Goal: Transaction & Acquisition: Purchase product/service

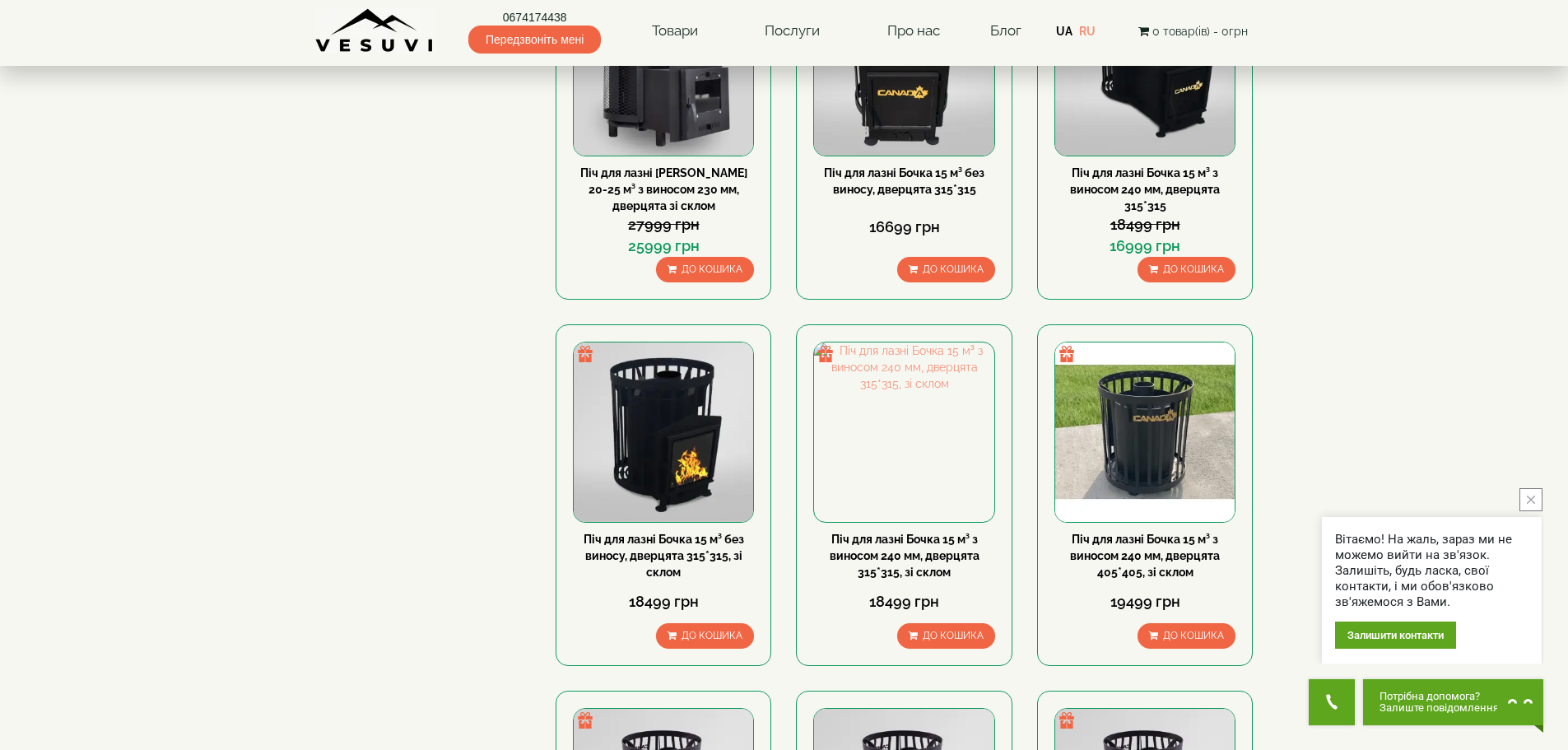
scroll to position [411, 0]
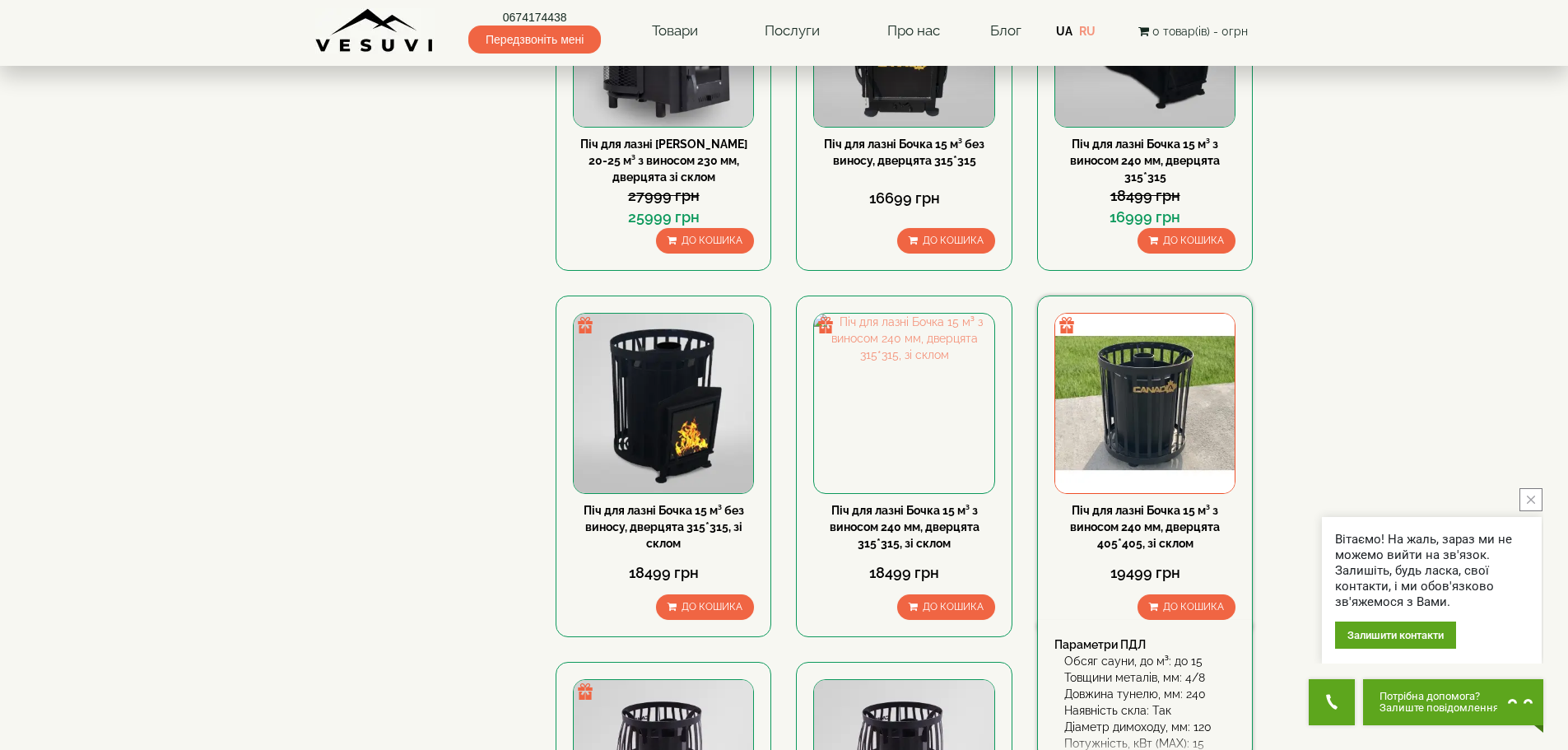
click at [1164, 401] on img at bounding box center [1145, 403] width 180 height 180
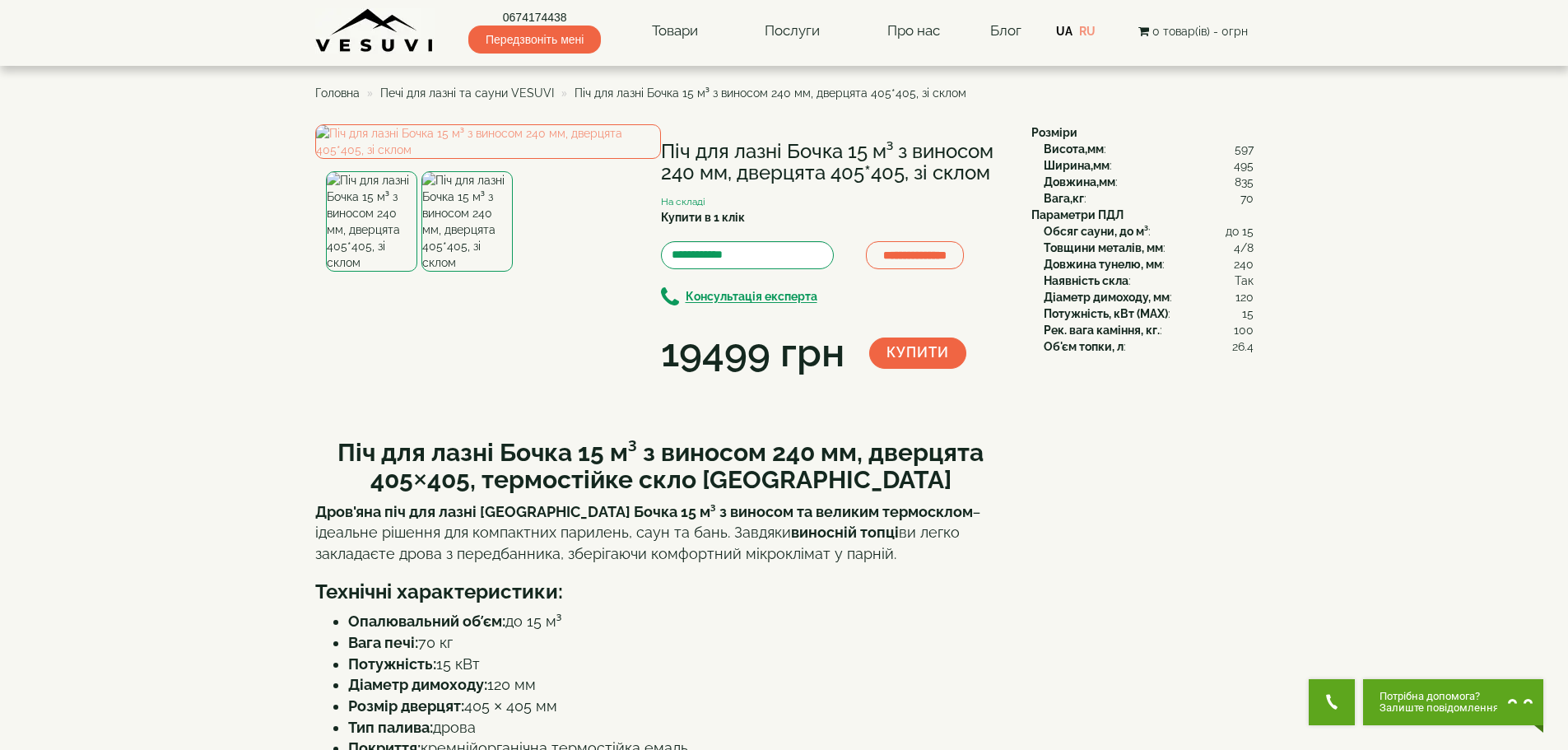
click at [462, 272] on img at bounding box center [467, 222] width 92 height 101
click at [373, 272] on img at bounding box center [372, 222] width 92 height 101
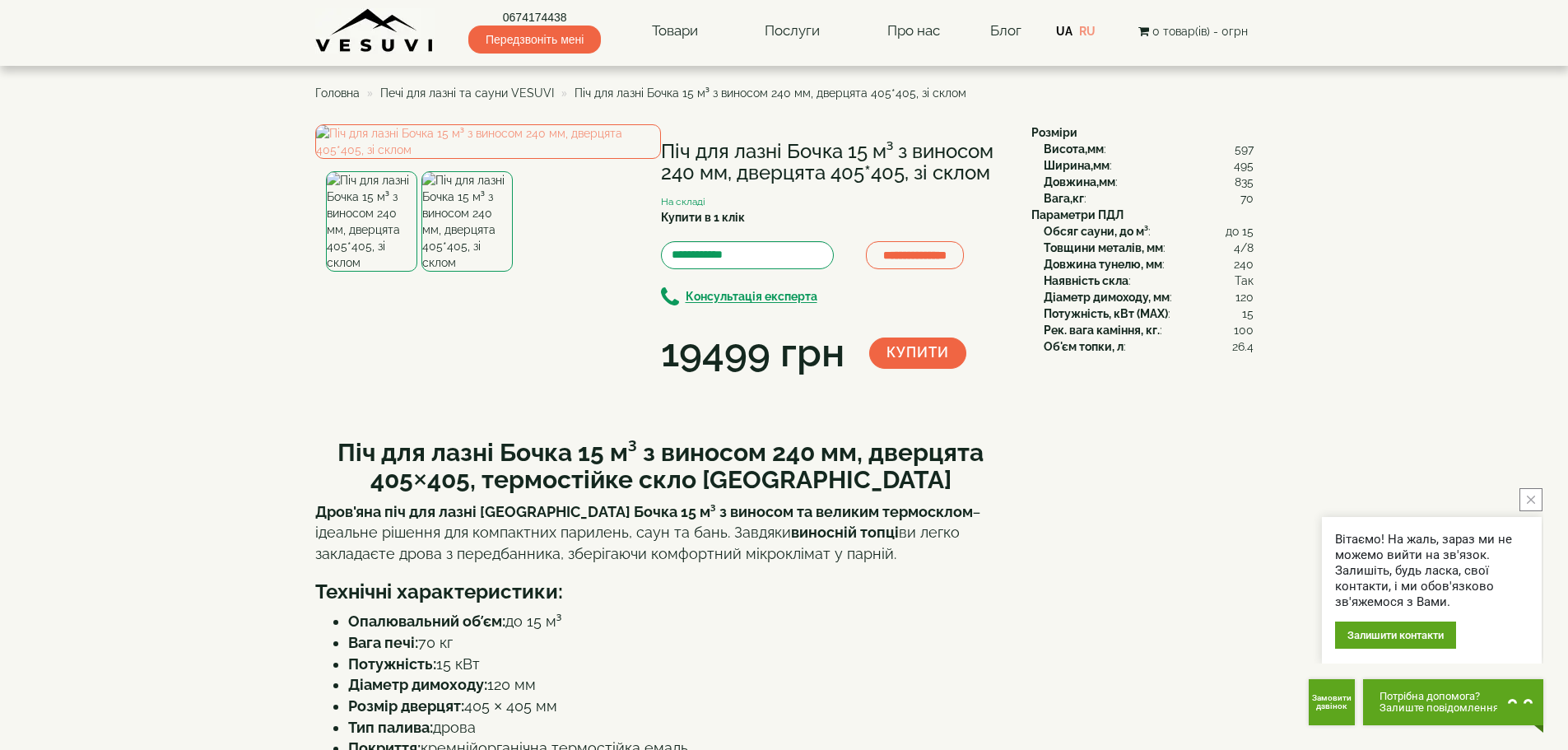
click at [450, 272] on img at bounding box center [467, 222] width 92 height 101
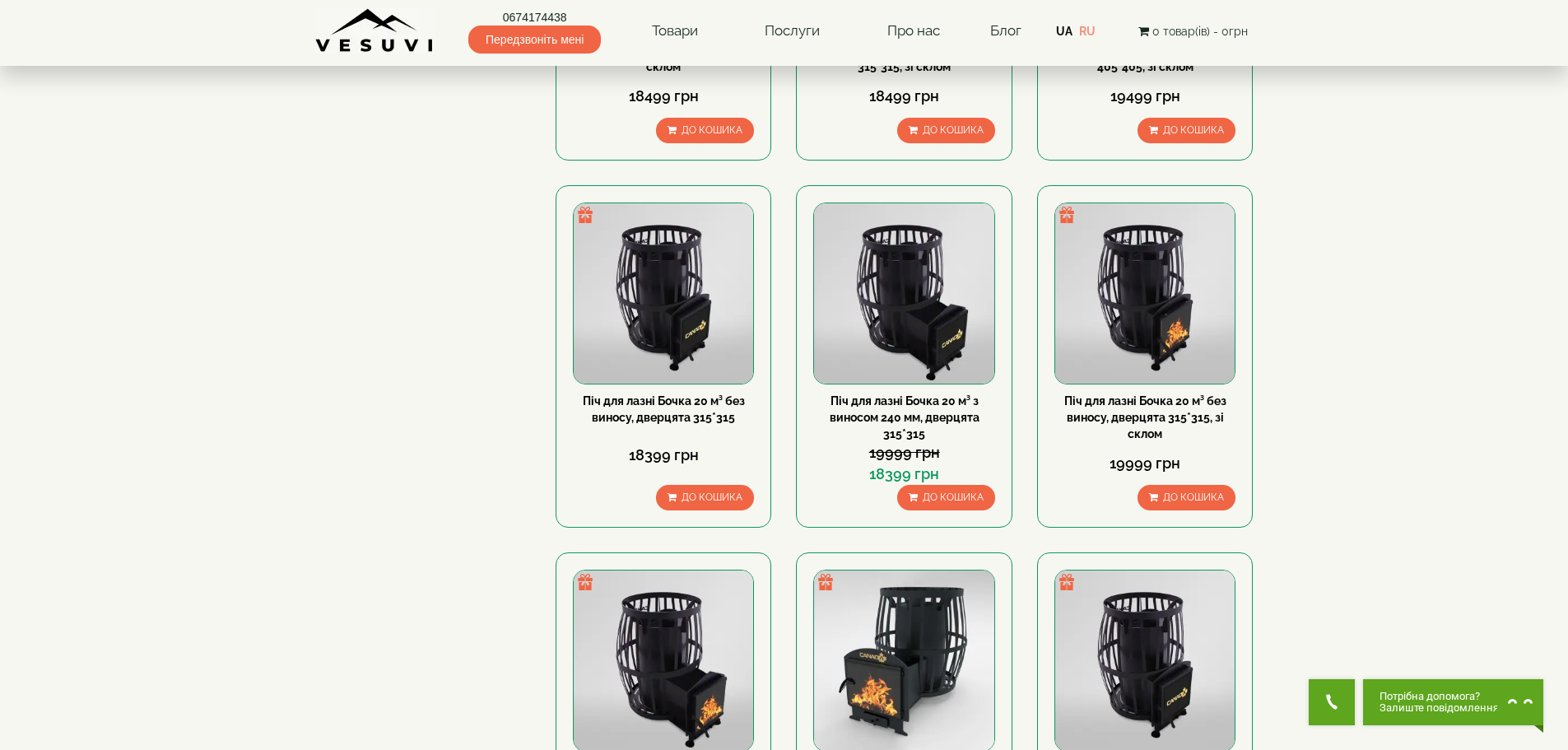
scroll to position [988, 0]
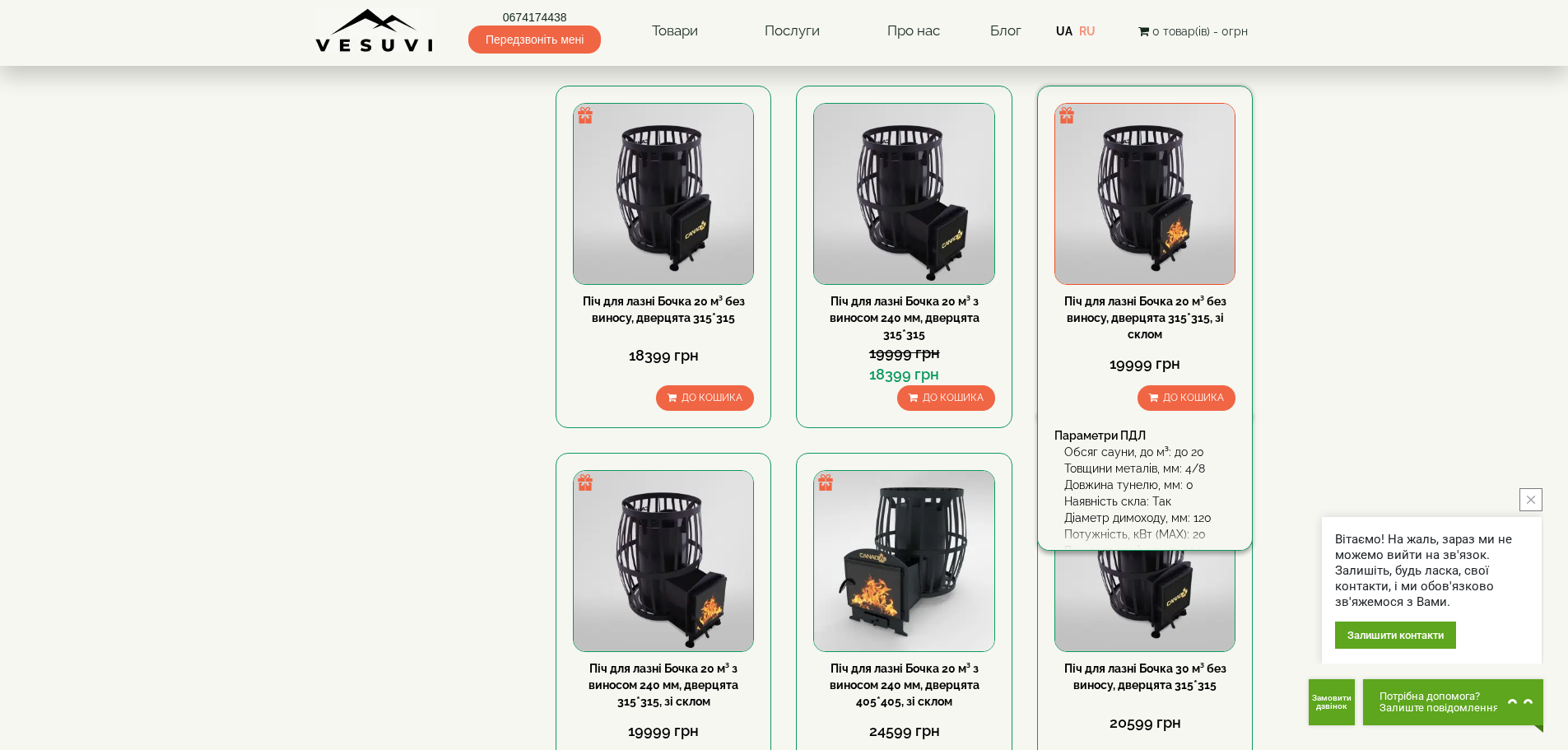
click at [1129, 201] on img at bounding box center [1145, 194] width 180 height 180
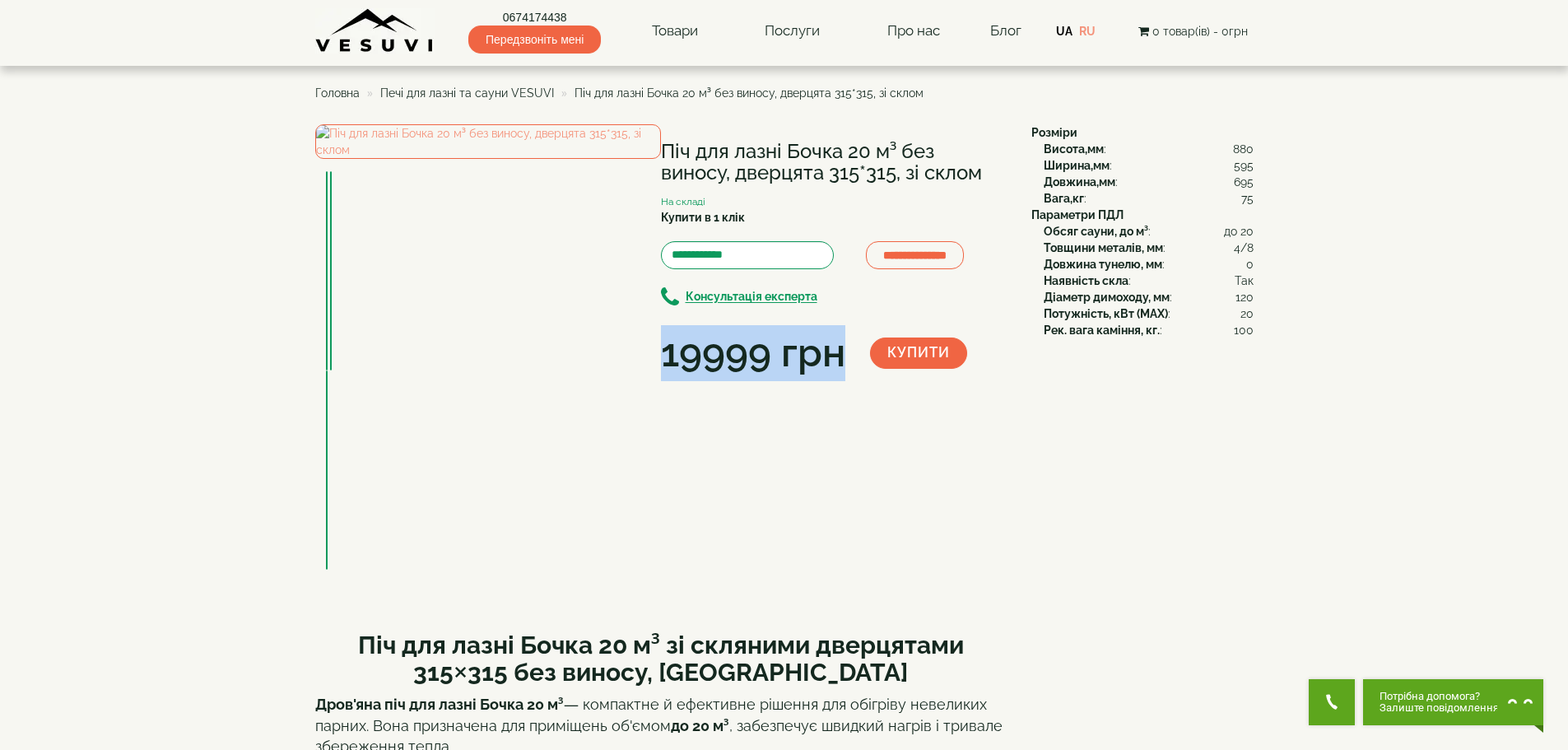
drag, startPoint x: 667, startPoint y: 356, endPoint x: 845, endPoint y: 358, distance: 178.0
click at [845, 358] on div "19999 грн" at bounding box center [765, 353] width 209 height 56
